Goal: Information Seeking & Learning: Learn about a topic

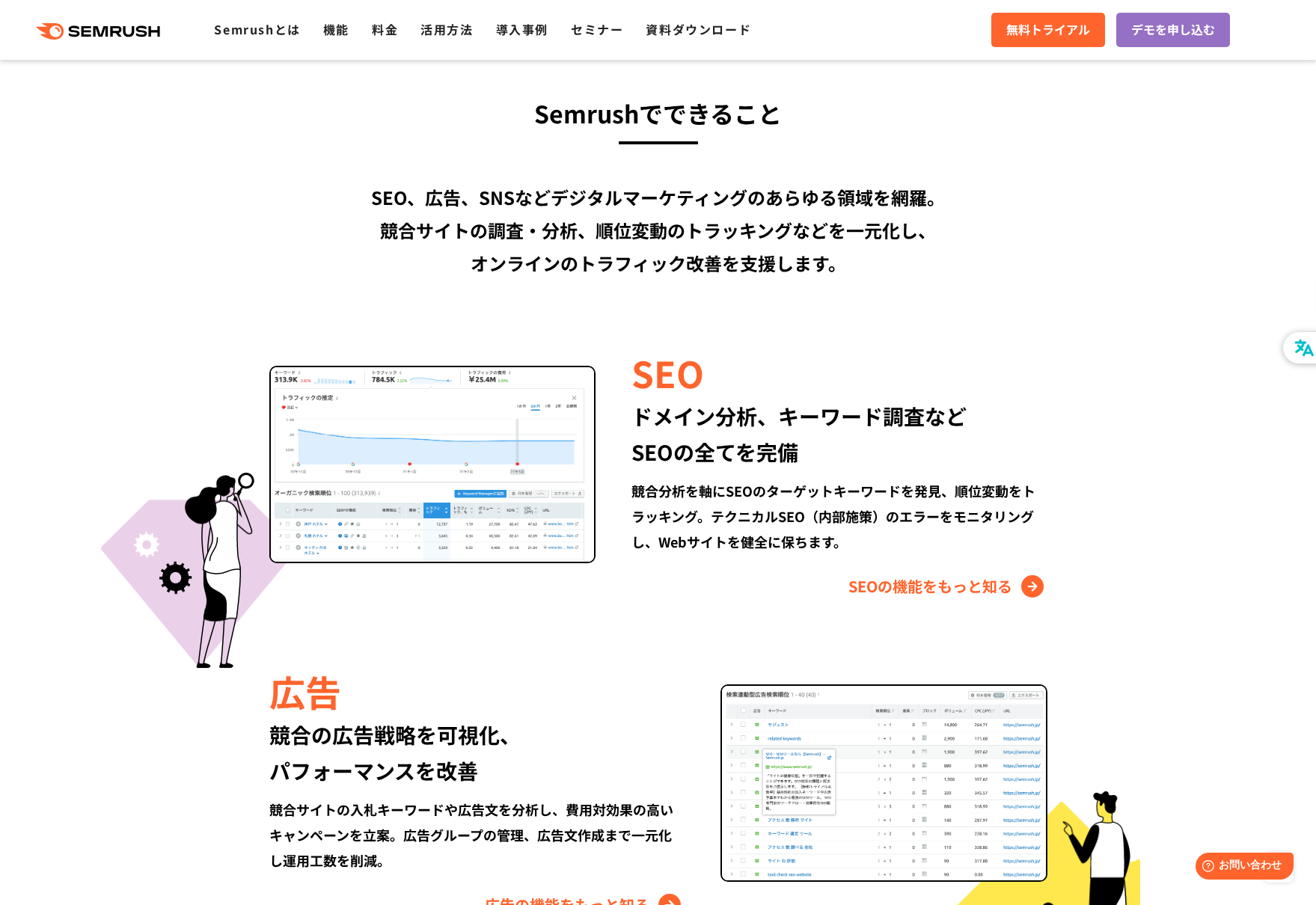
scroll to position [1256, 0]
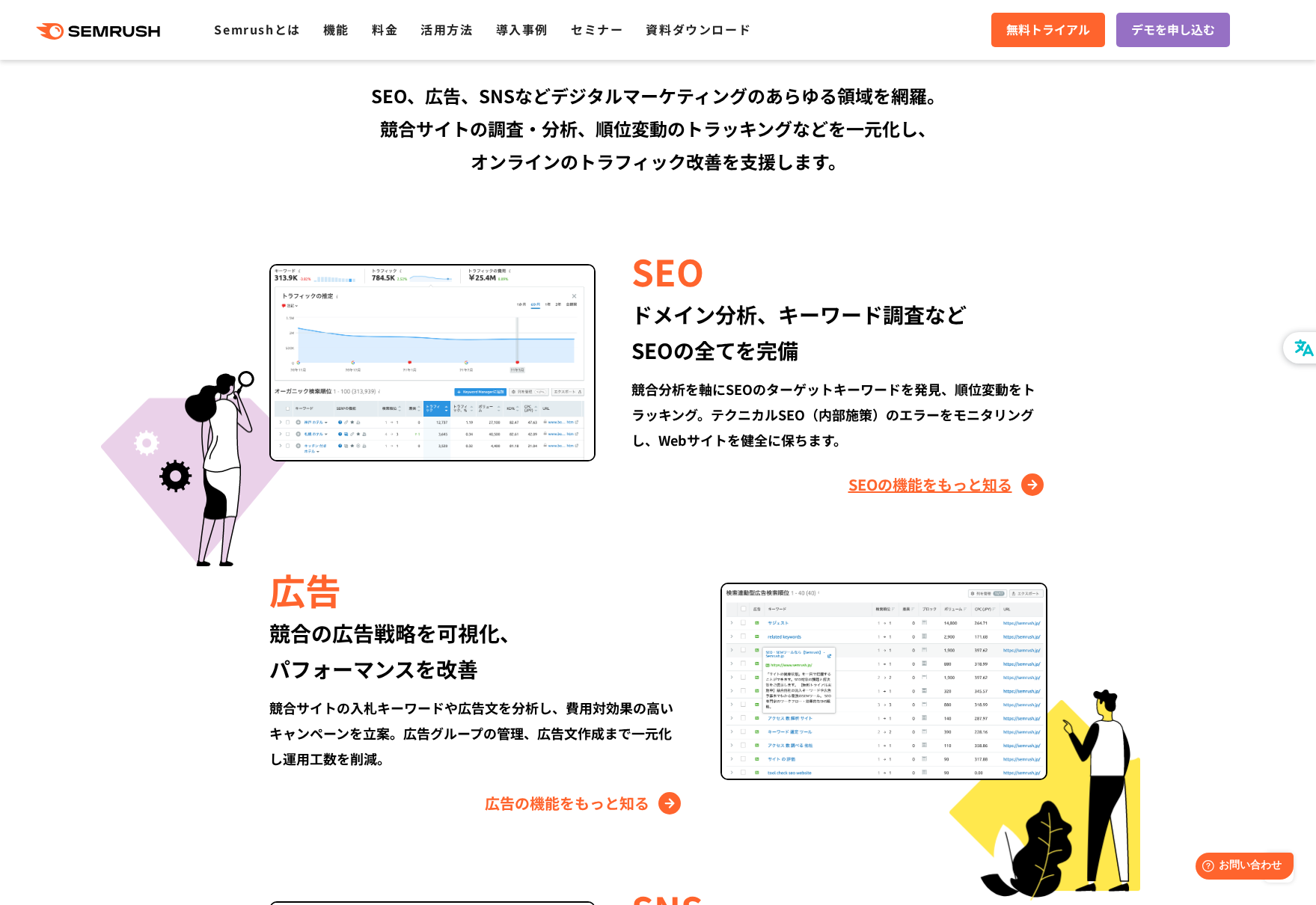
click at [959, 494] on link "SEOの機能をもっと知る" at bounding box center [948, 485] width 199 height 24
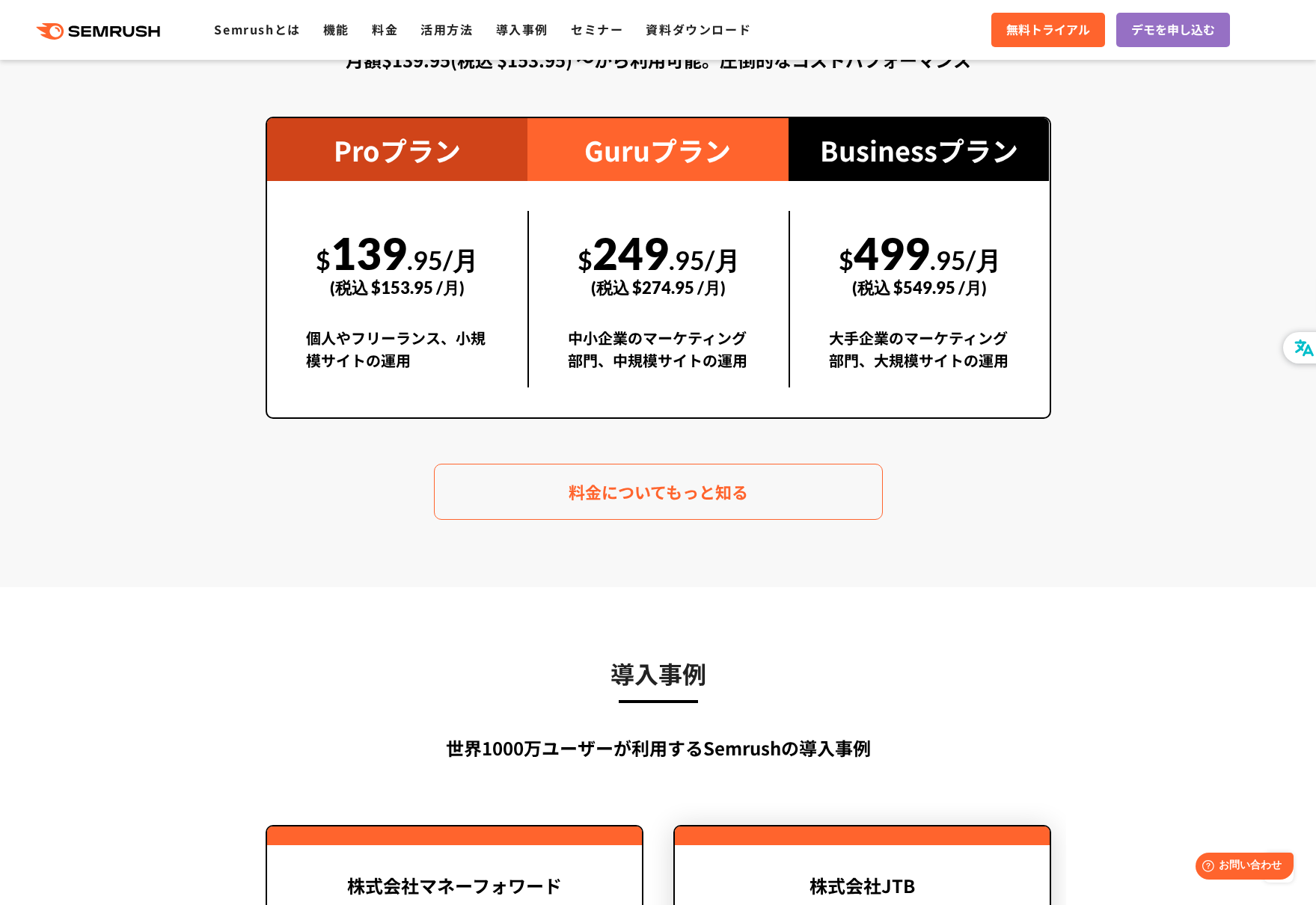
scroll to position [3080, 0]
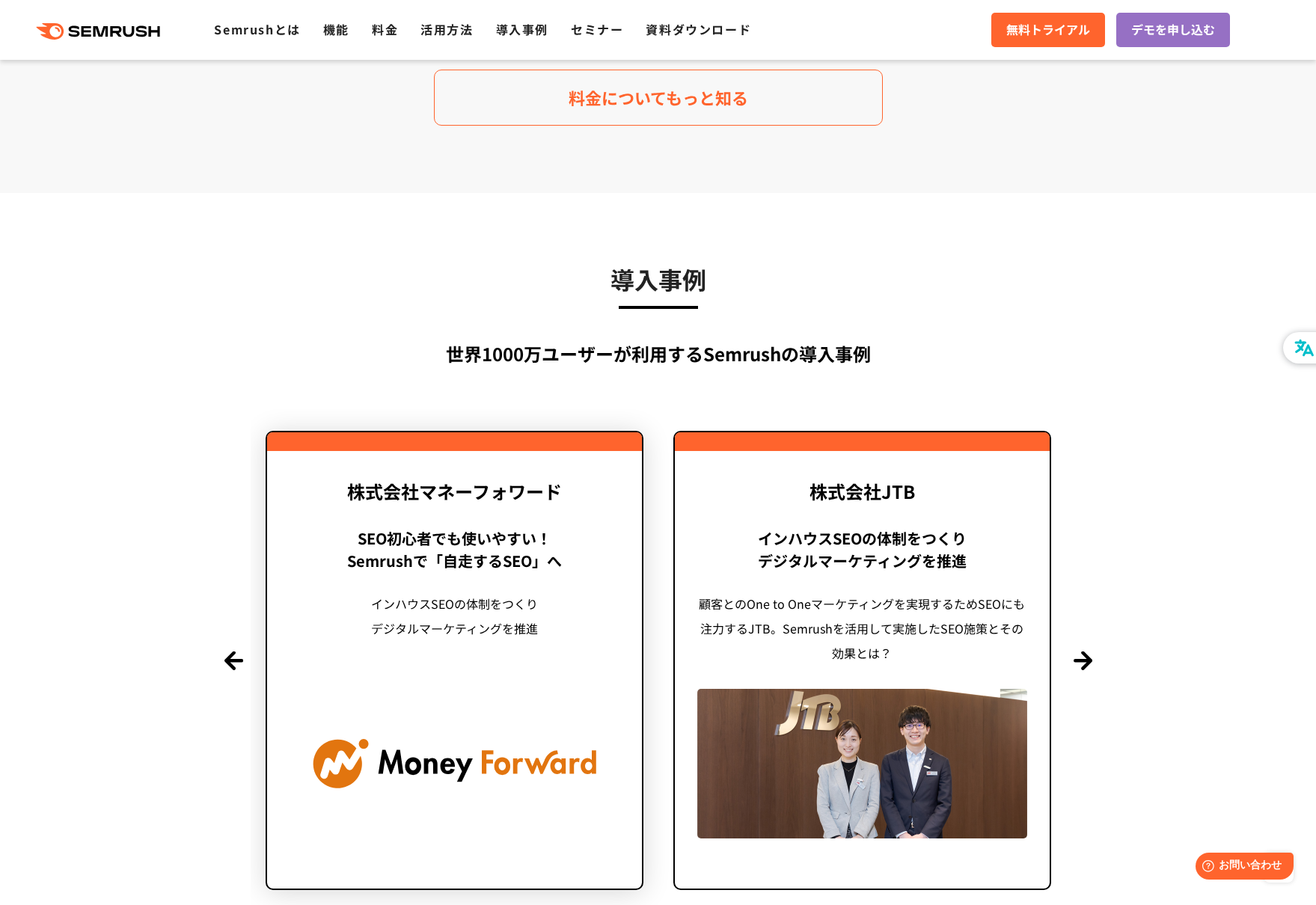
click at [428, 665] on div "インハウスSEOの体制をつくり デジタルマーケティングを推進" at bounding box center [455, 629] width 330 height 74
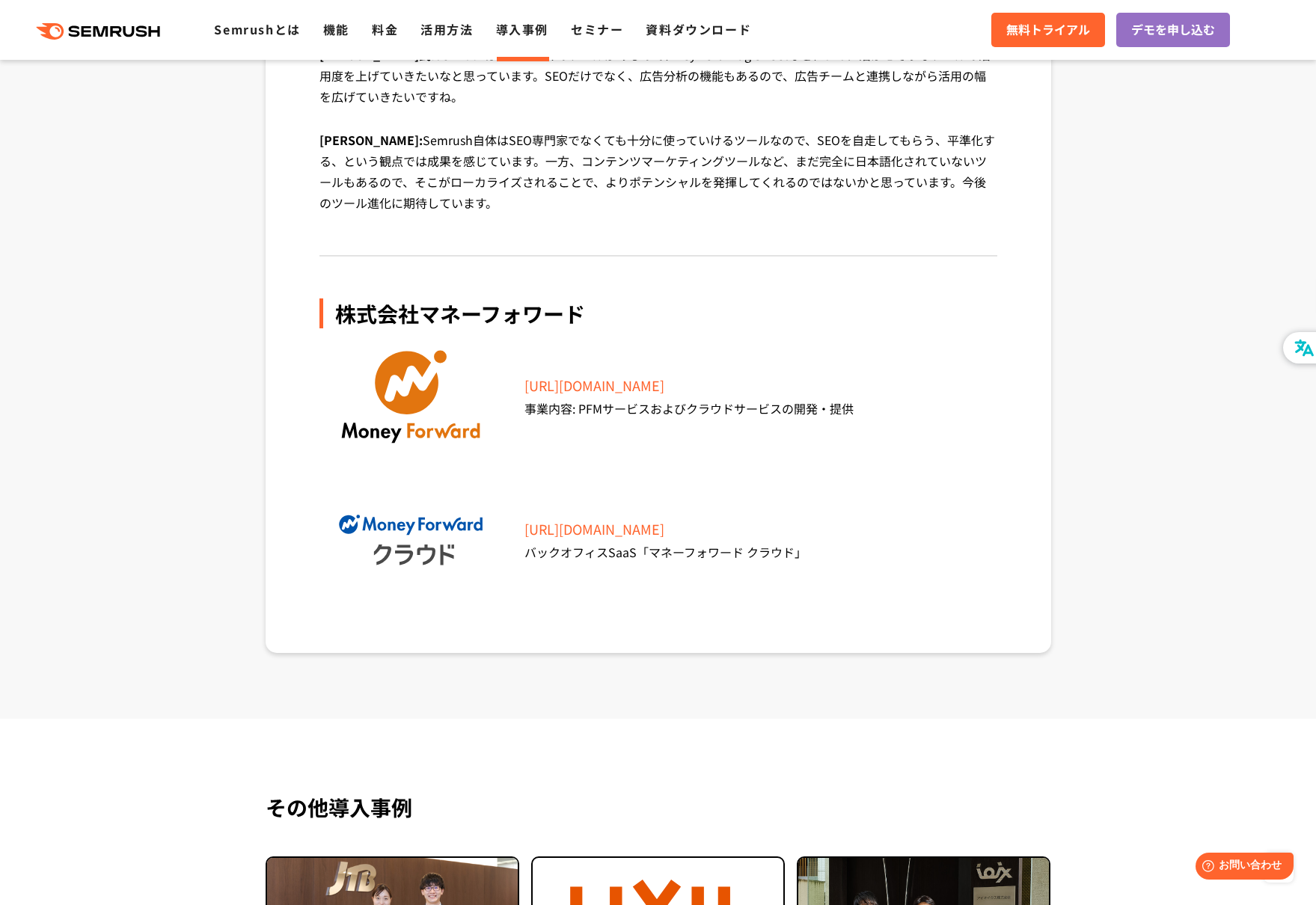
scroll to position [5318, 0]
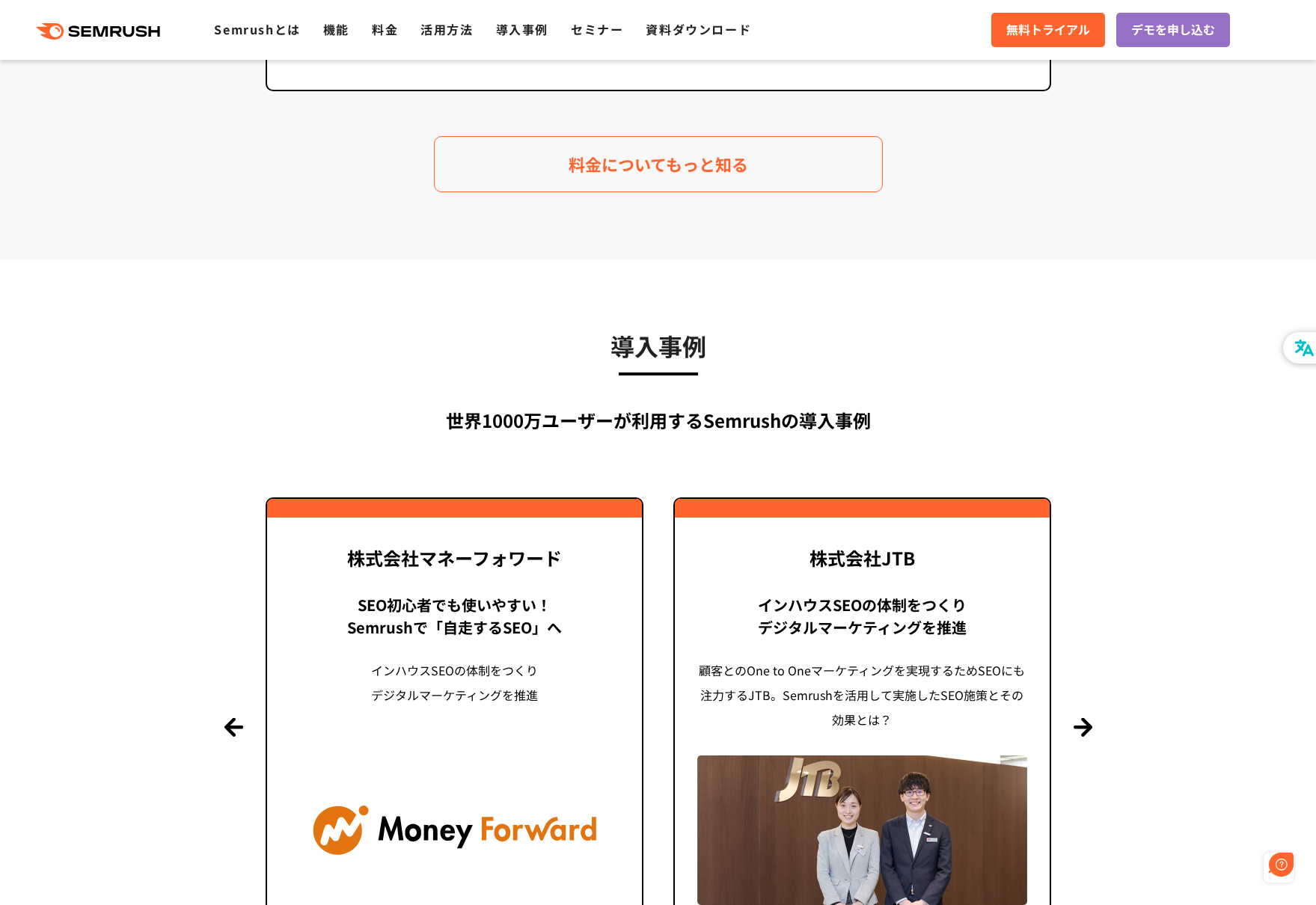
scroll to position [3145, 0]
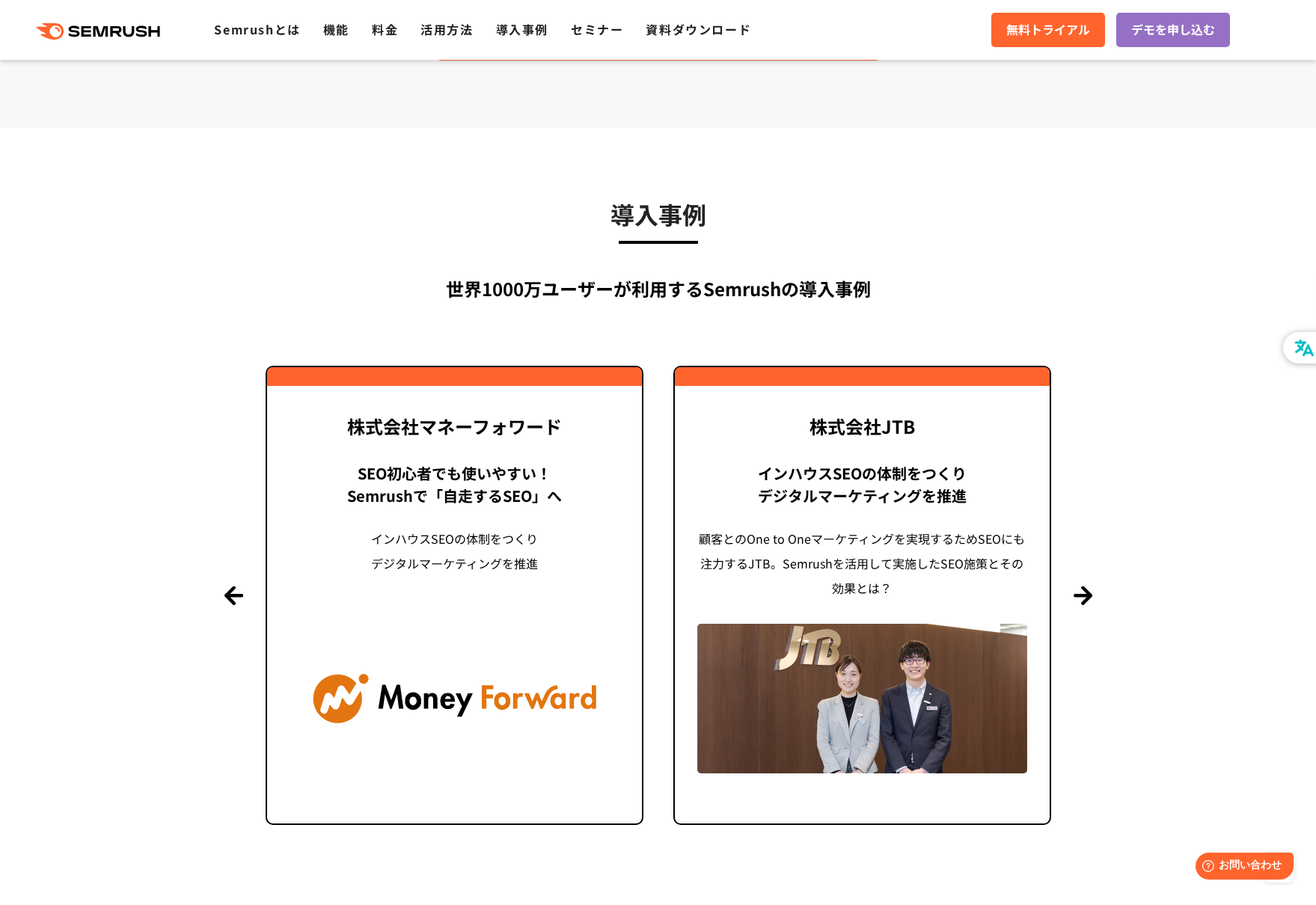
click at [1079, 538] on section "導入事例 世界1000万ユーザーが利用する Semrushの導入事例 Previous 株式会社LIXIL 「テクニカルSEOの実践でサイトを健全に Site…" at bounding box center [658, 521] width 1316 height 787
click at [1086, 586] on button "Next" at bounding box center [1083, 595] width 19 height 19
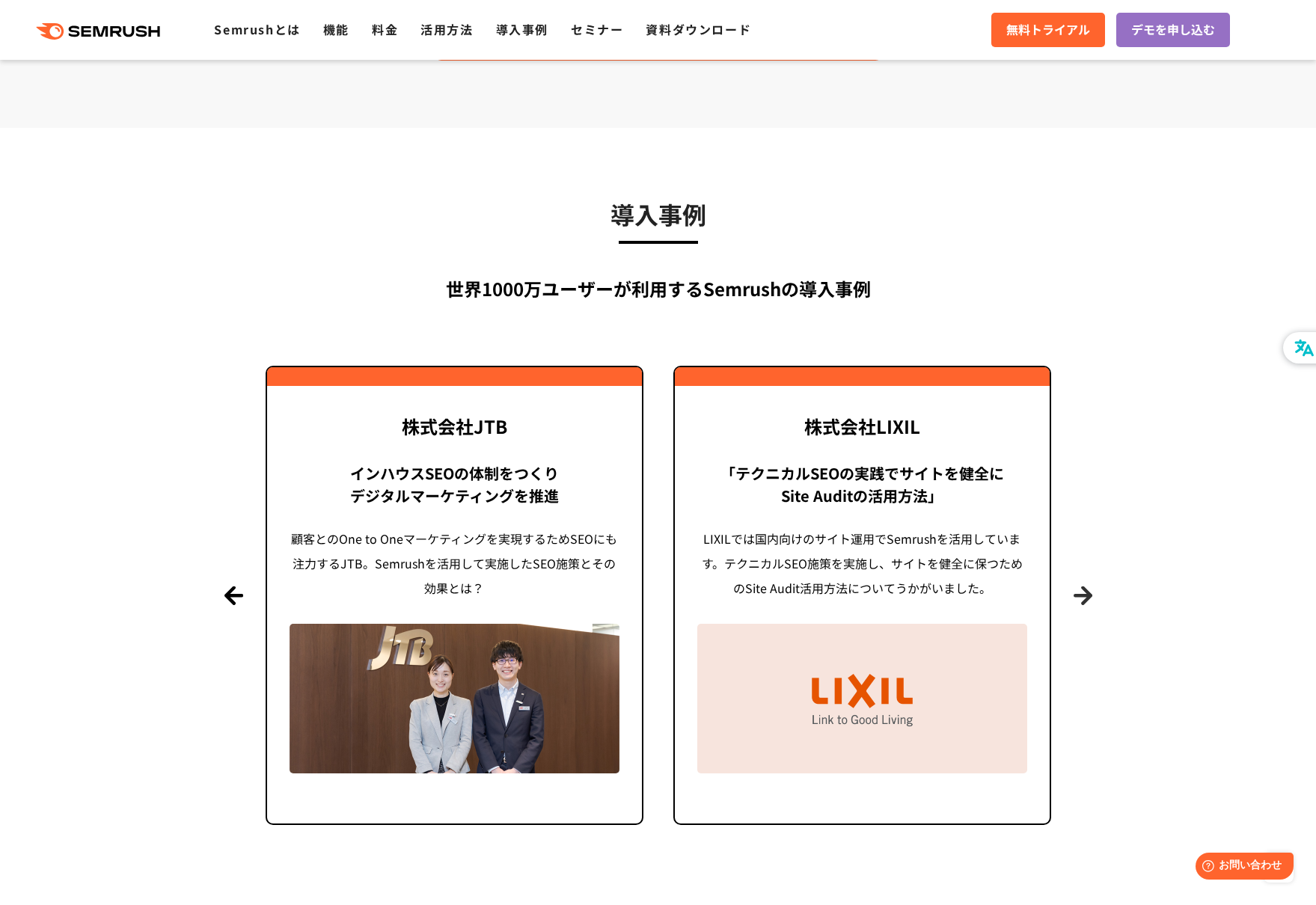
click at [1086, 586] on button "Next" at bounding box center [1083, 595] width 19 height 19
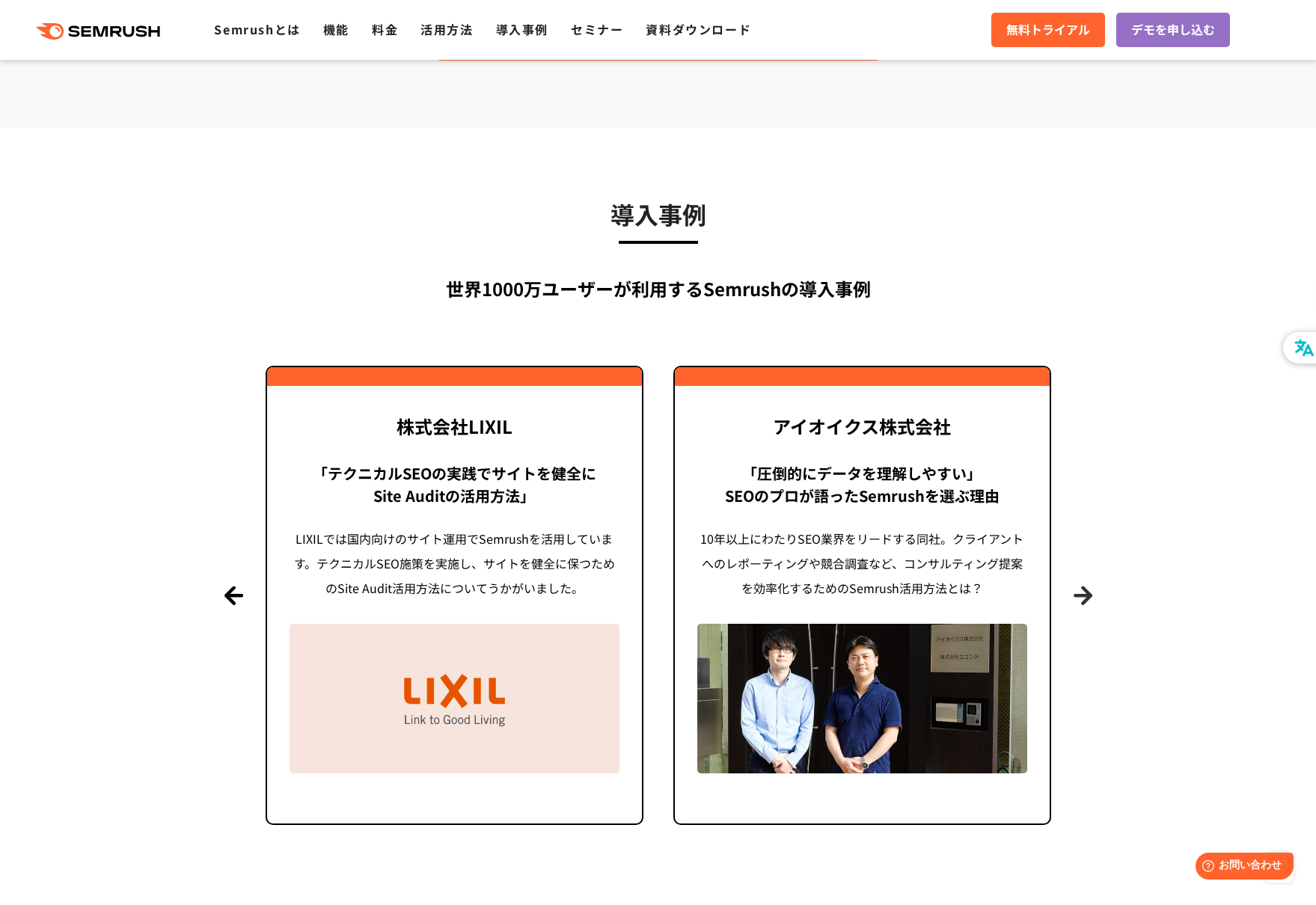
click at [1088, 586] on button "Next" at bounding box center [1083, 595] width 19 height 19
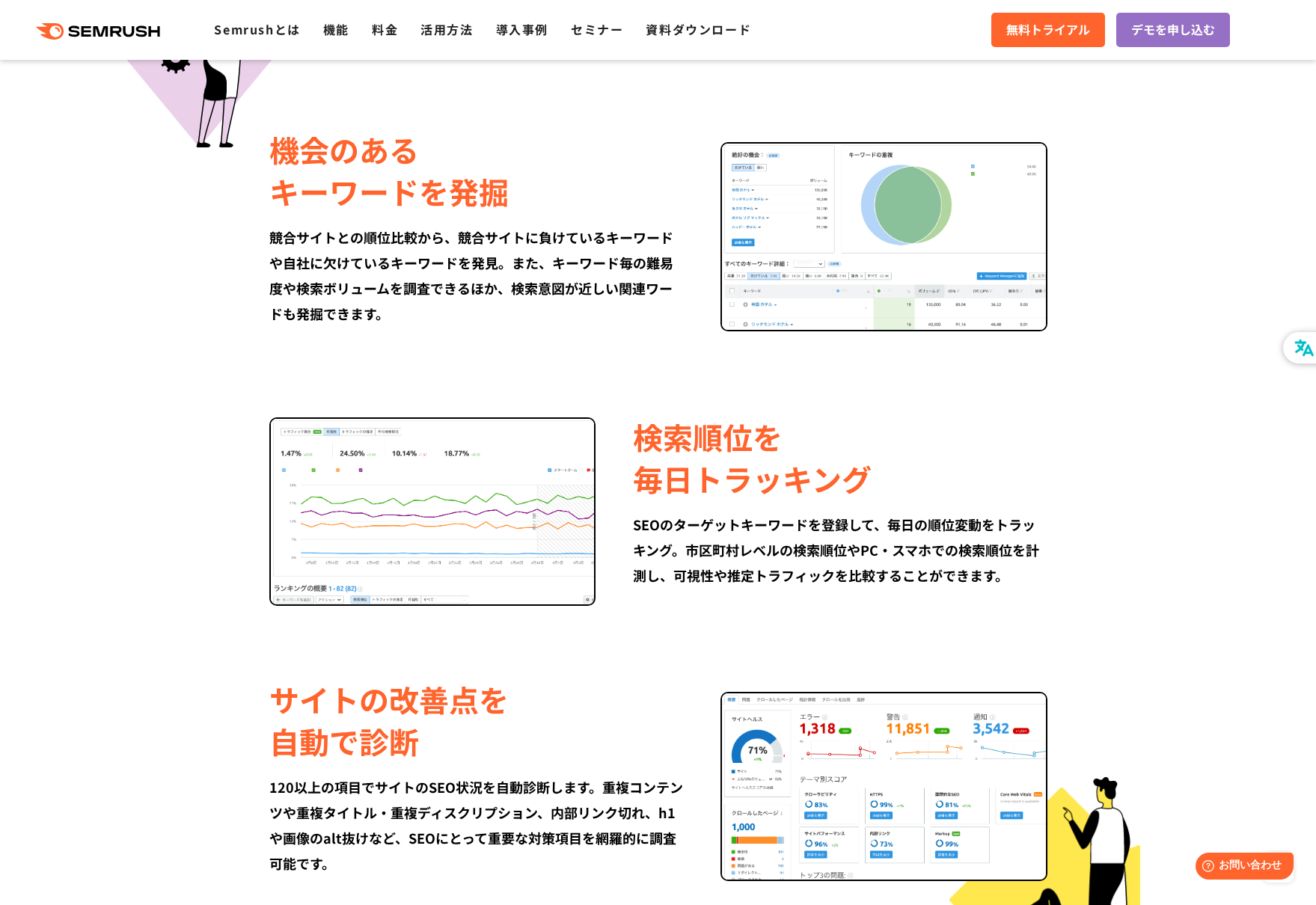
scroll to position [145, 0]
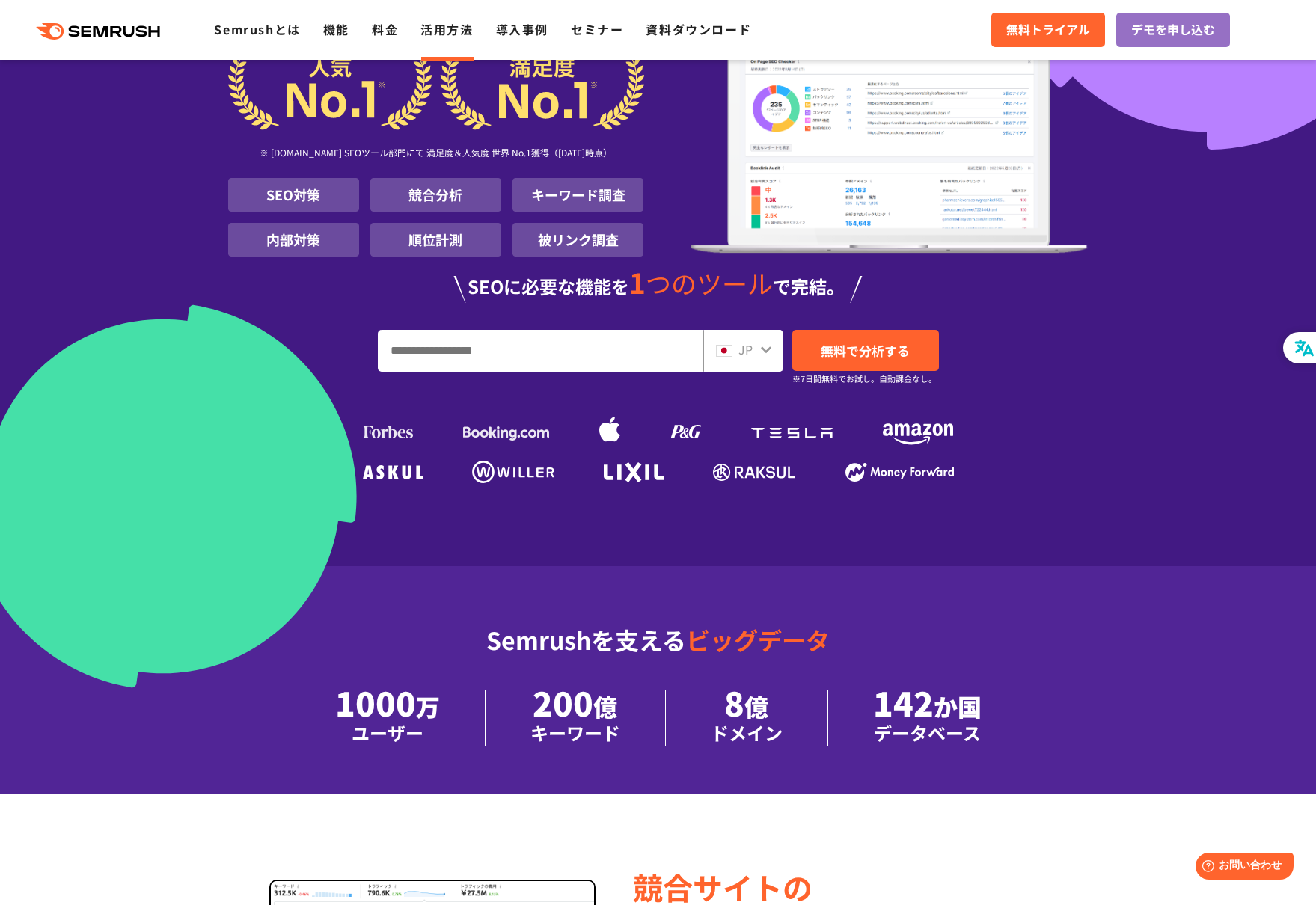
click at [429, 27] on link "活用方法" at bounding box center [446, 29] width 52 height 18
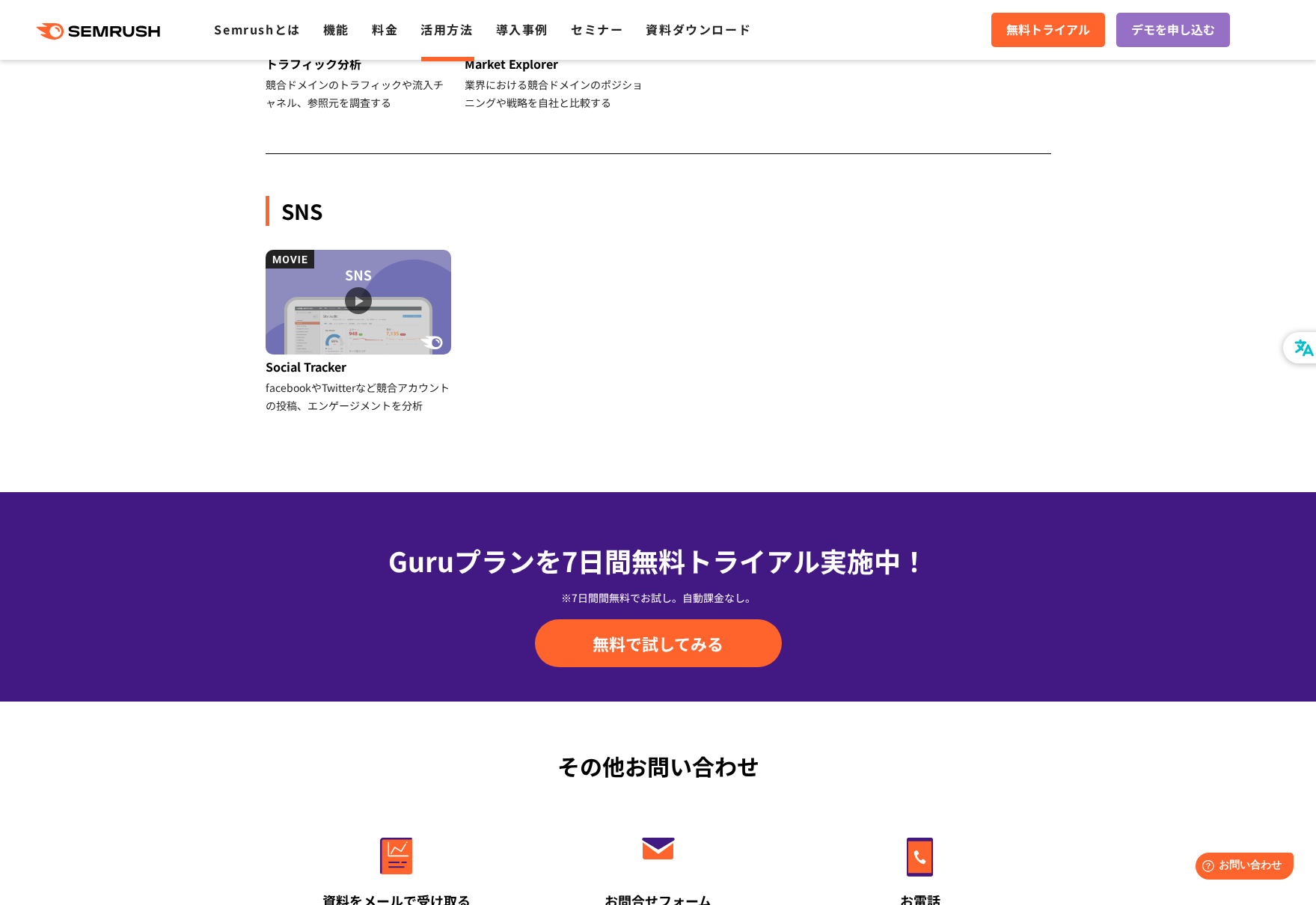
scroll to position [1908, 0]
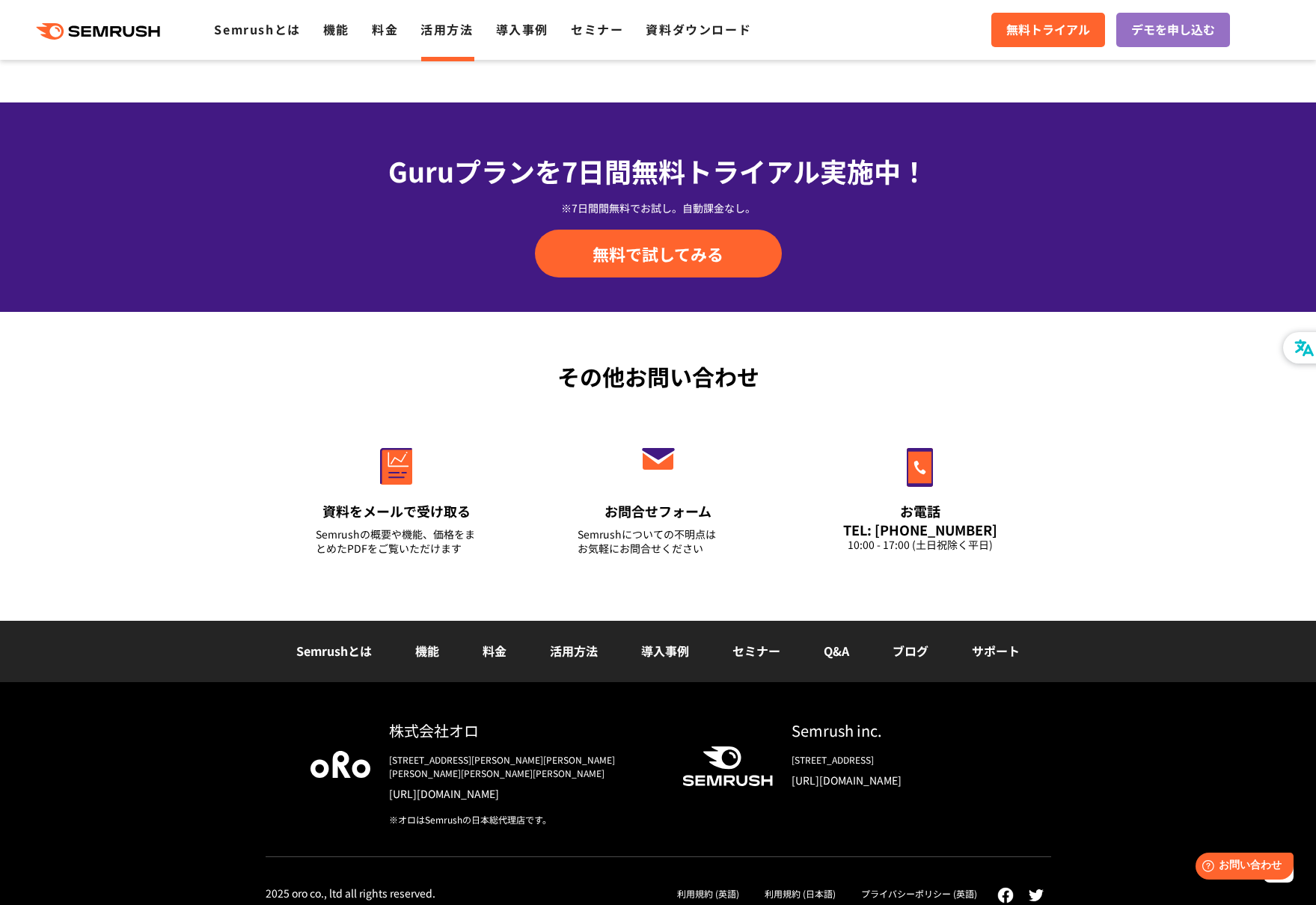
click at [458, 787] on link "[URL][DOMAIN_NAME]" at bounding box center [524, 794] width 269 height 15
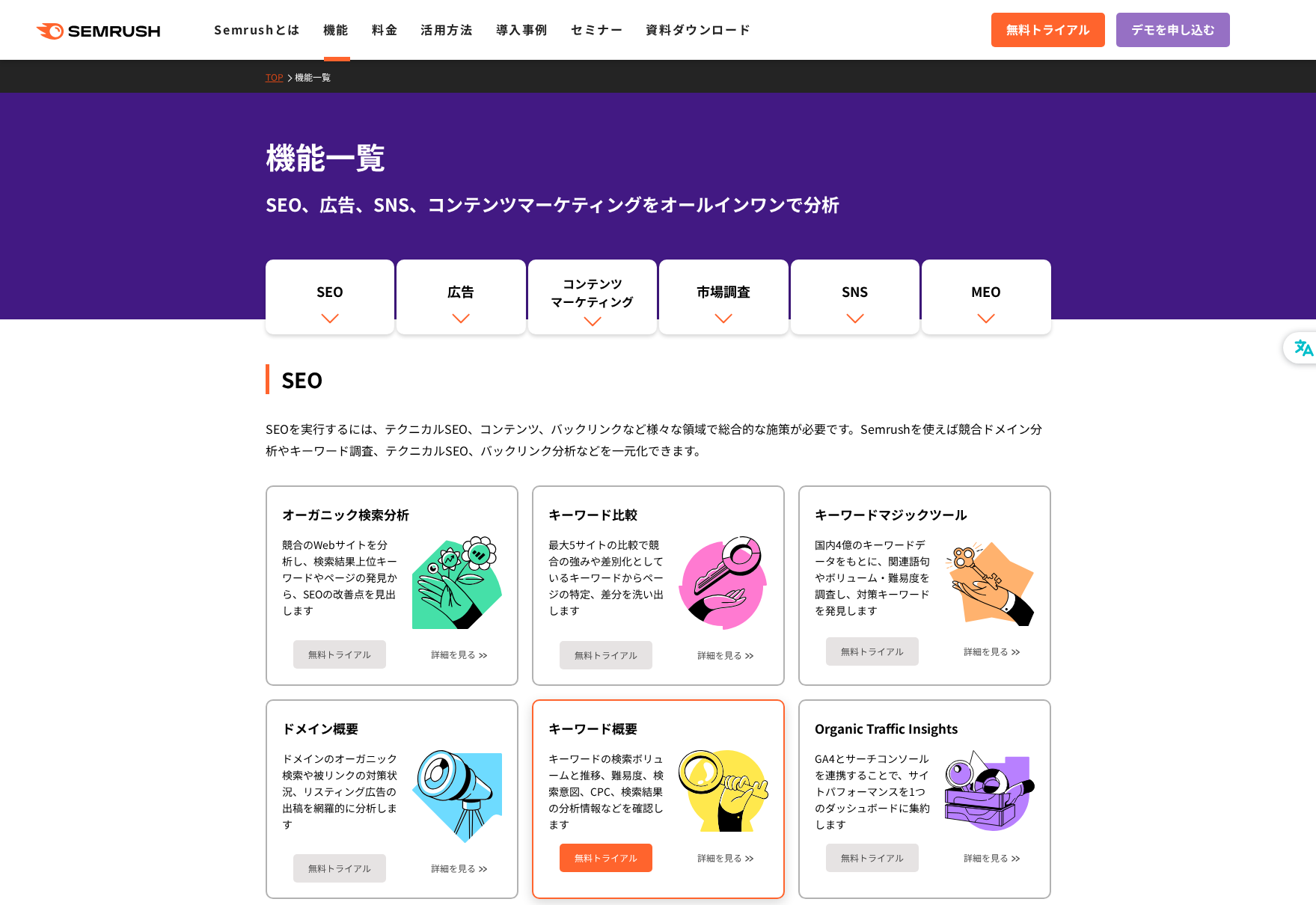
scroll to position [517, 0]
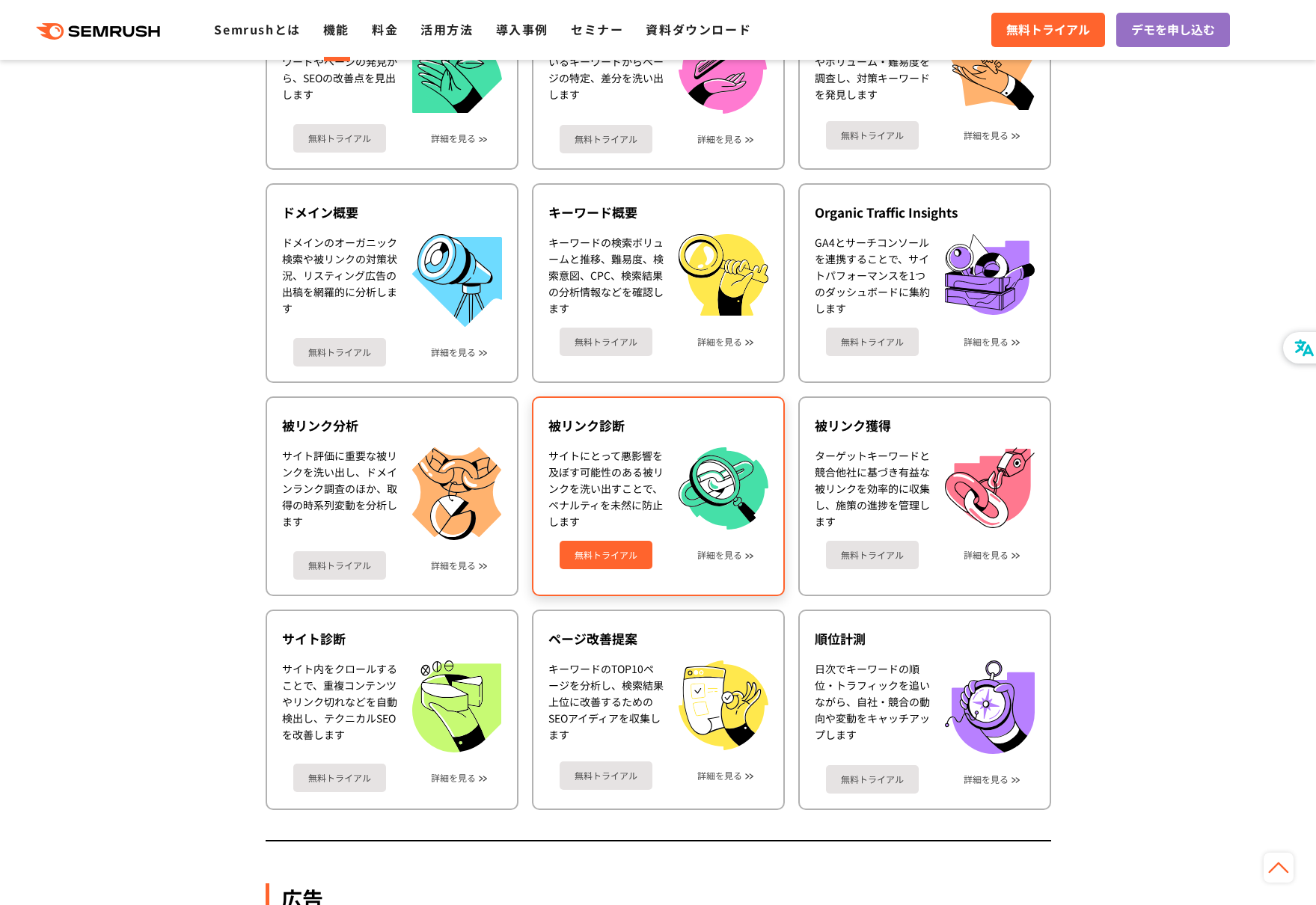
click at [681, 449] on img at bounding box center [724, 489] width 90 height 83
click at [601, 569] on link "無料トライアル" at bounding box center [606, 555] width 93 height 28
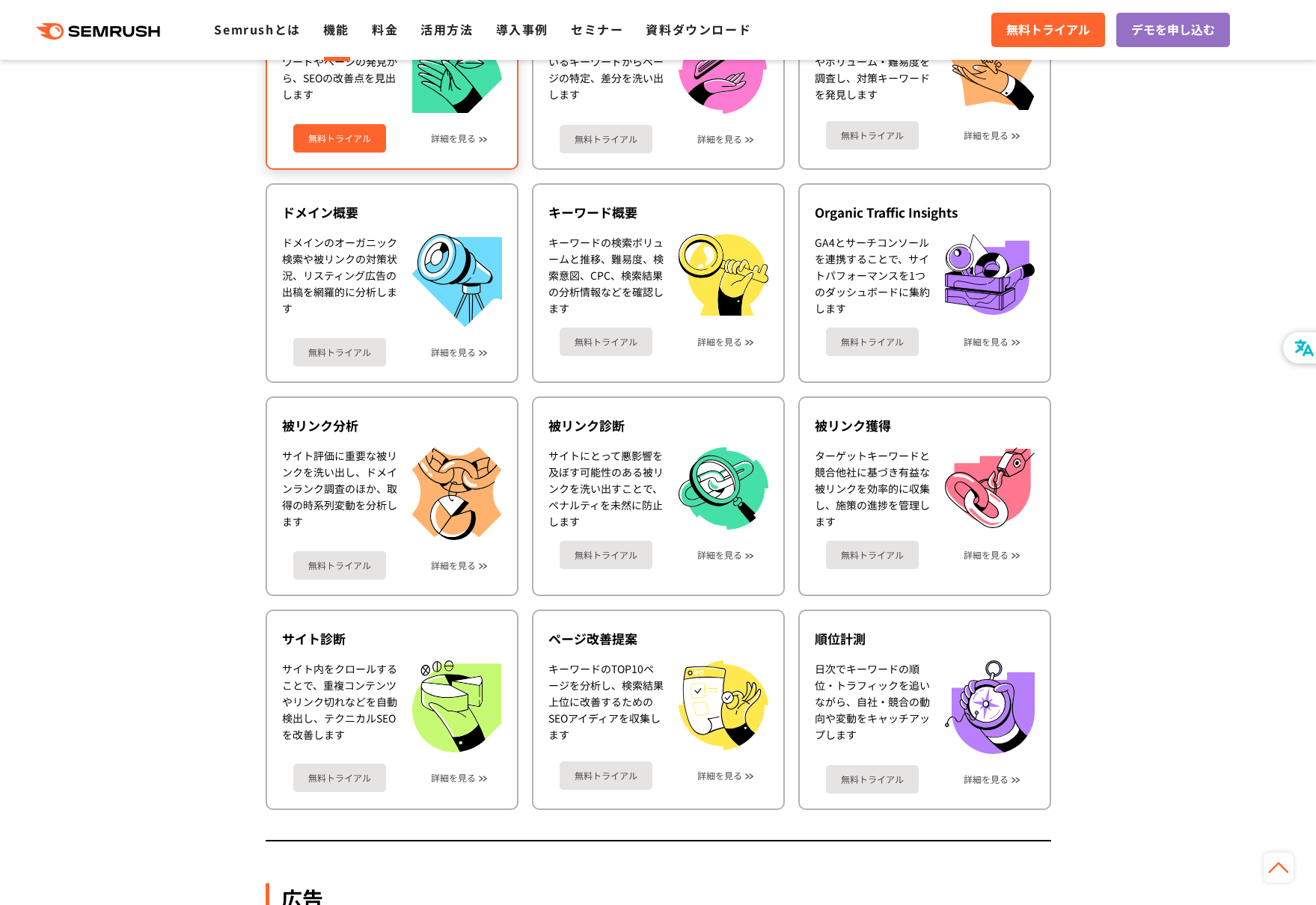
scroll to position [0, 0]
